Goal: Navigation & Orientation: Find specific page/section

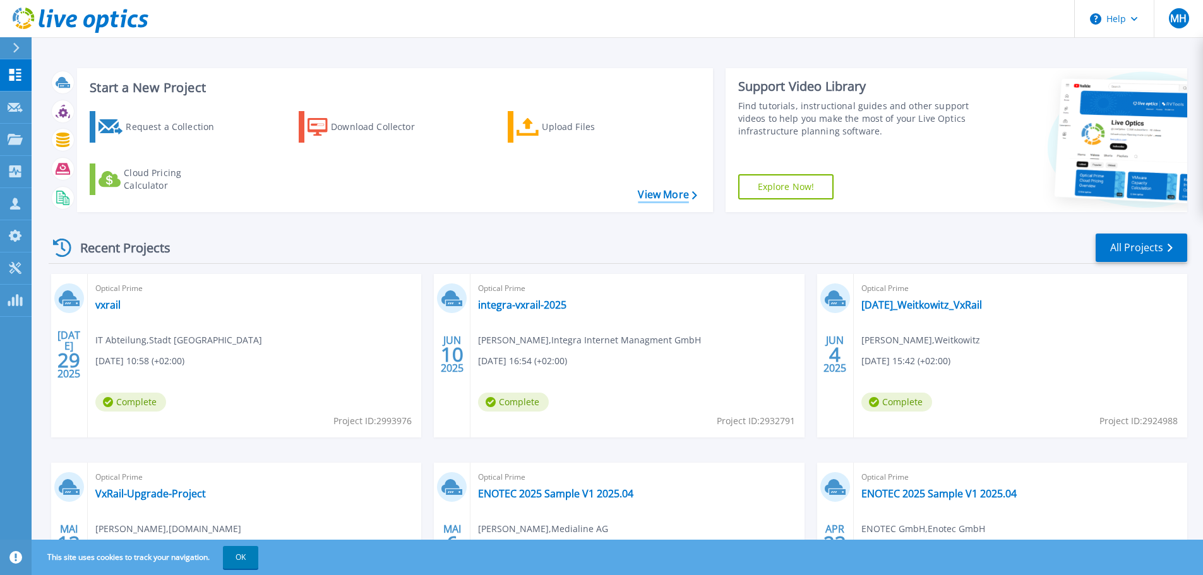
click at [647, 191] on link "View More" at bounding box center [667, 195] width 59 height 12
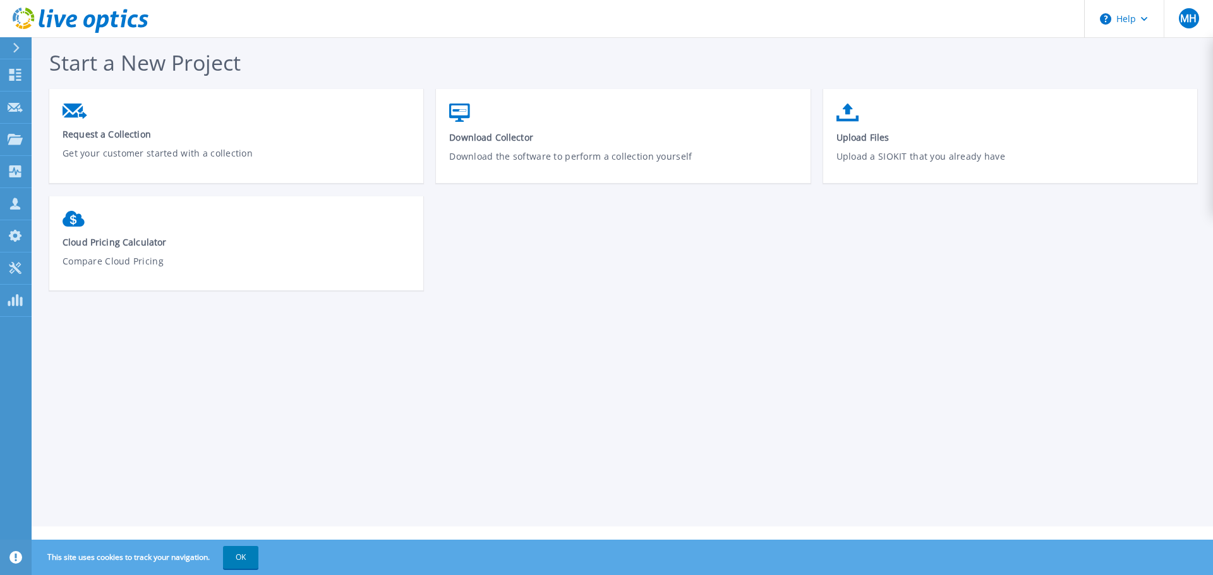
click at [490, 348] on div "Start a New Project Request a Collection Get your customer started with a colle…" at bounding box center [622, 263] width 1181 height 527
click at [1151, 17] on button "Help" at bounding box center [1124, 19] width 79 height 38
click at [1069, 358] on div "Start a New Project Request a Collection Get your customer started with a colle…" at bounding box center [622, 263] width 1181 height 527
click at [87, 11] on icon at bounding box center [81, 21] width 136 height 26
